Goal: Task Accomplishment & Management: Manage account settings

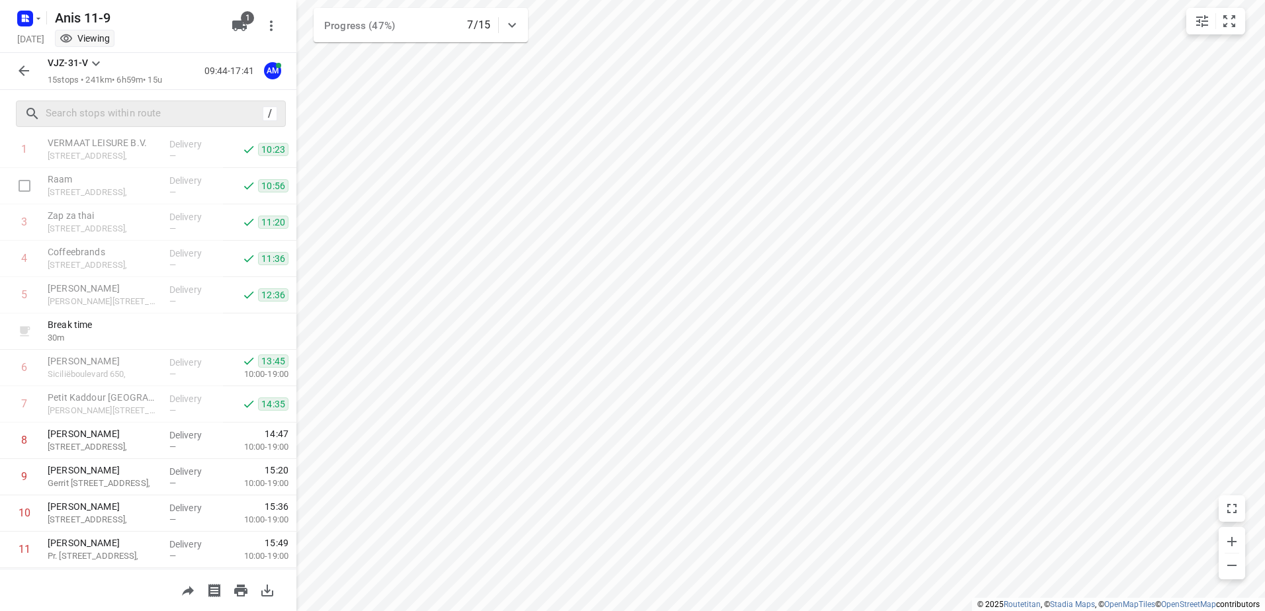
scroll to position [132, 0]
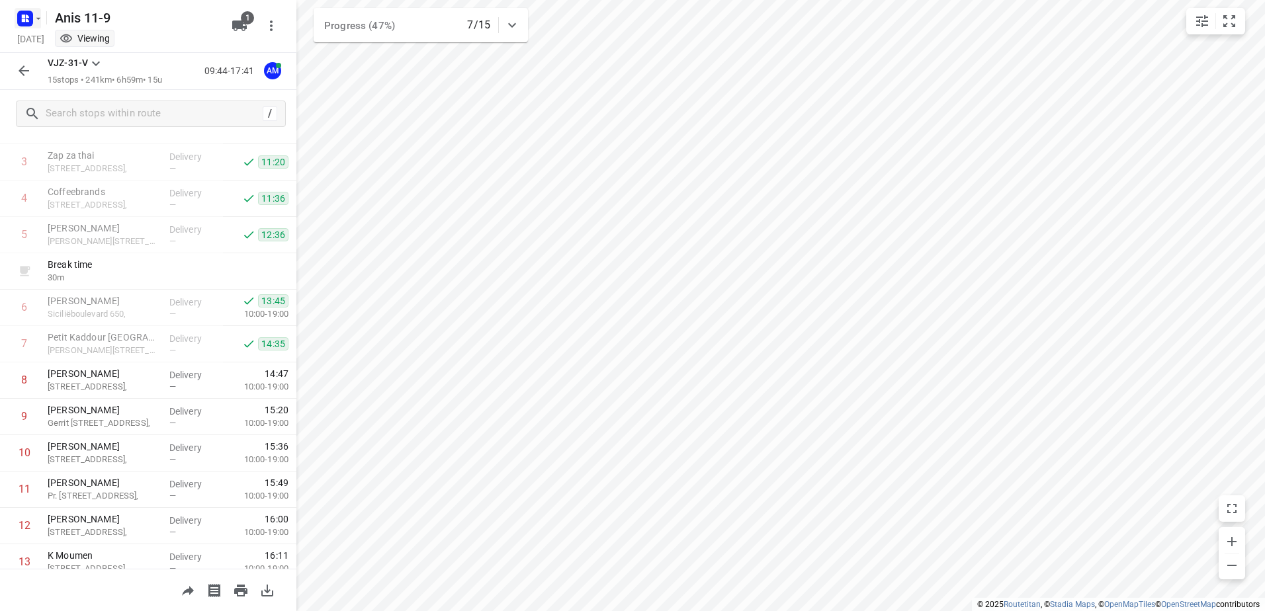
click at [25, 18] on rect "button" at bounding box center [25, 19] width 16 height 16
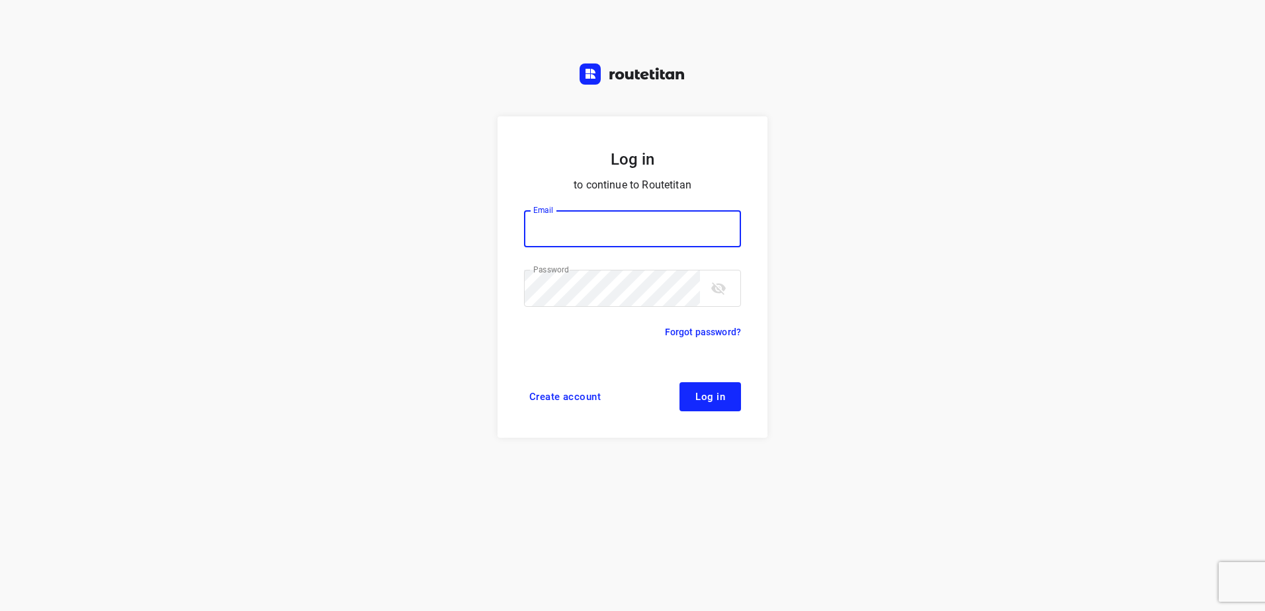
type input "[EMAIL_ADDRESS][DOMAIN_NAME]"
click at [713, 388] on button "Log in" at bounding box center [710, 396] width 62 height 29
